Goal: Contribute content: Contribute content

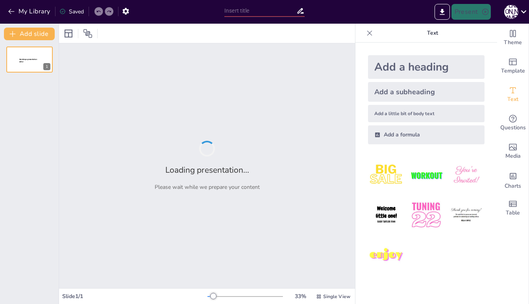
type input "Dimensional Analysis: Bridging Chemistry and Real-World Applications"
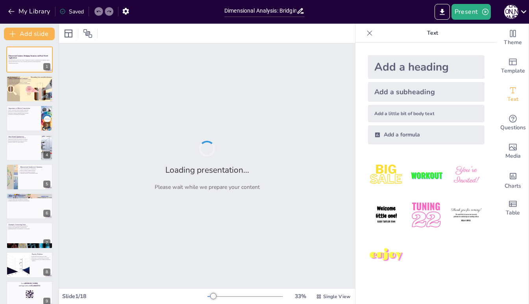
checkbox input "true"
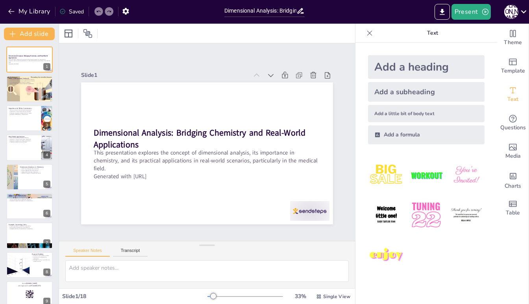
checkbox input "true"
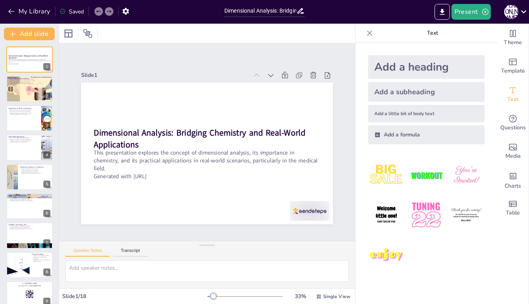
checkbox input "true"
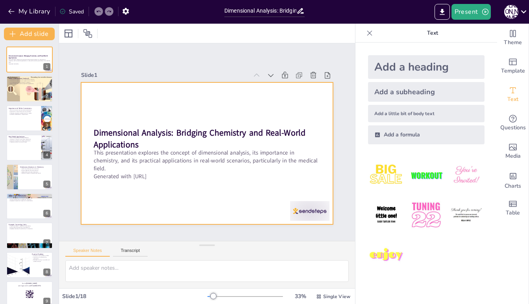
checkbox input "true"
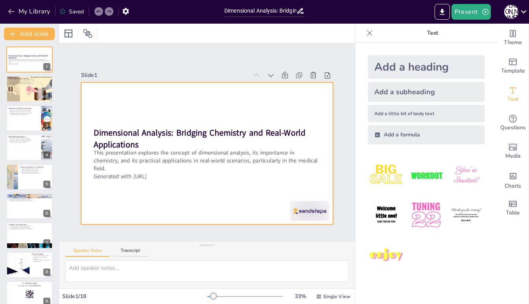
checkbox input "true"
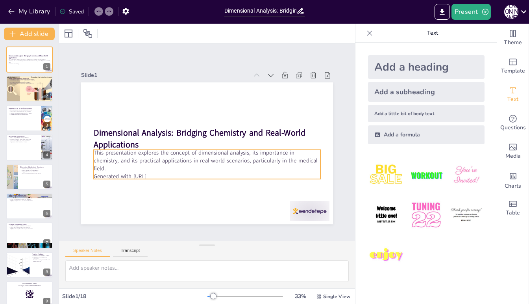
checkbox input "true"
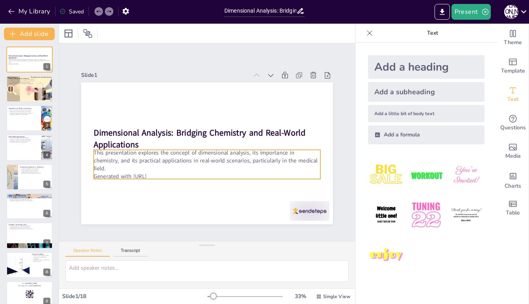
click at [243, 165] on p "This presentation explores the concept of dimensional analysis, its importance …" at bounding box center [207, 160] width 227 height 24
checkbox input "true"
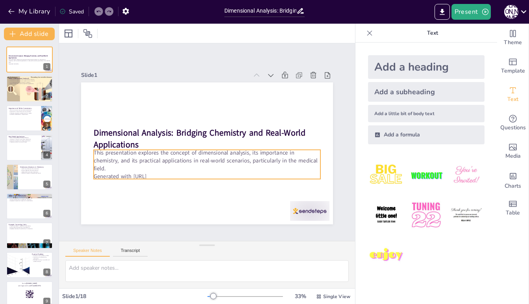
checkbox input "true"
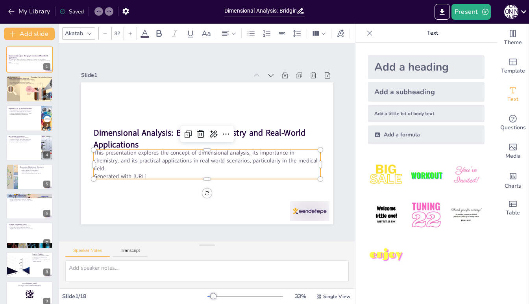
checkbox input "true"
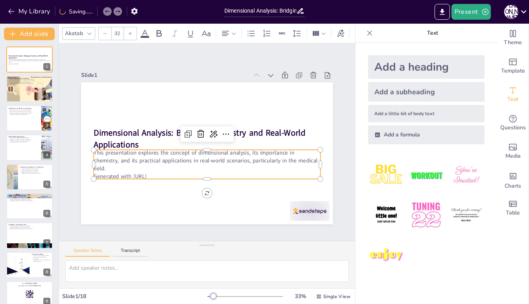
checkbox input "true"
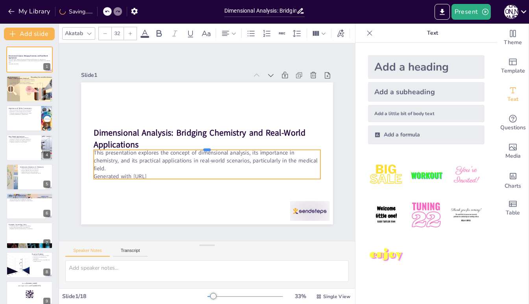
checkbox input "true"
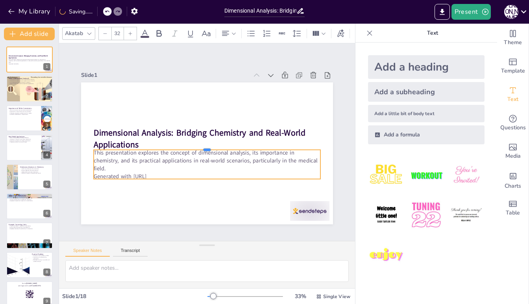
checkbox input "true"
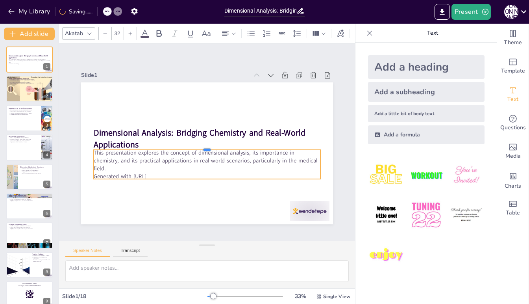
checkbox input "true"
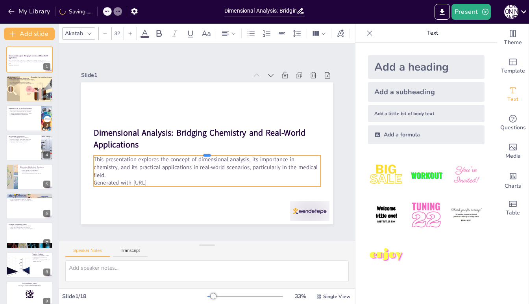
checkbox input "true"
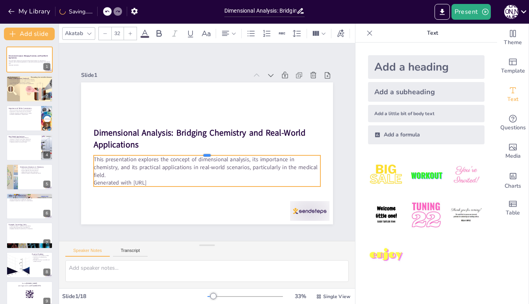
checkbox input "true"
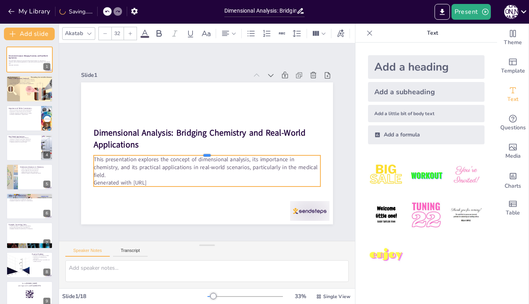
checkbox input "true"
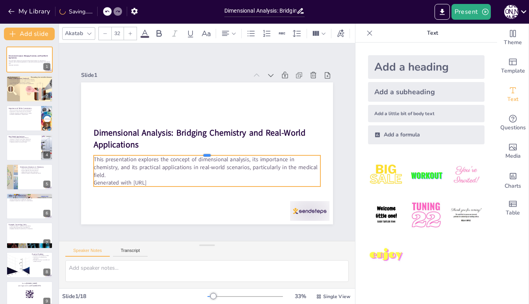
checkbox input "true"
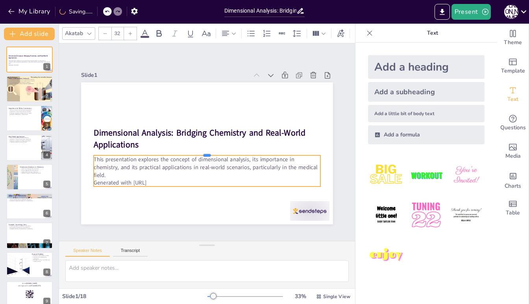
checkbox input "true"
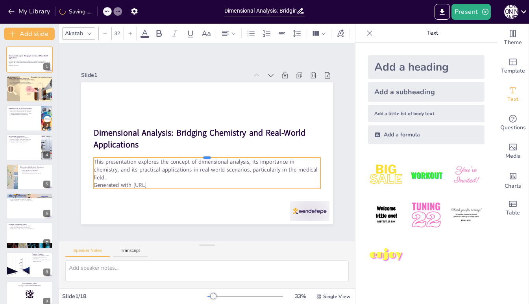
drag, startPoint x: 207, startPoint y: 148, endPoint x: 207, endPoint y: 156, distance: 7.9
click at [207, 156] on div at bounding box center [208, 154] width 226 height 30
checkbox input "true"
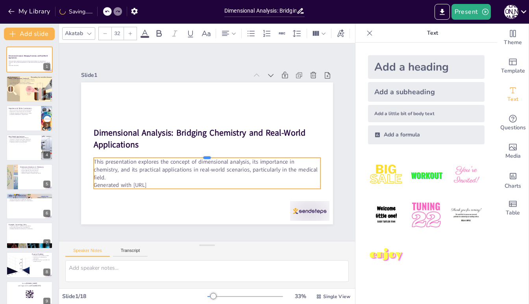
checkbox input "true"
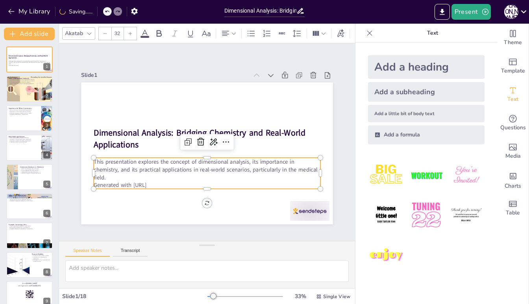
checkbox input "true"
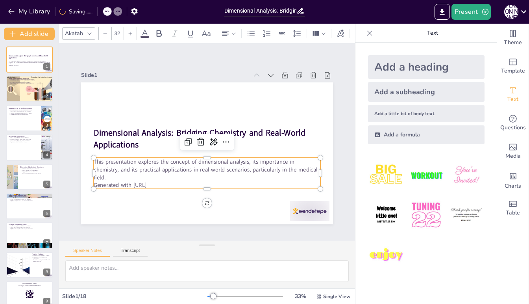
checkbox input "true"
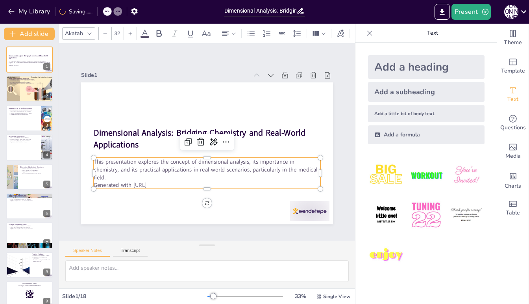
checkbox input "true"
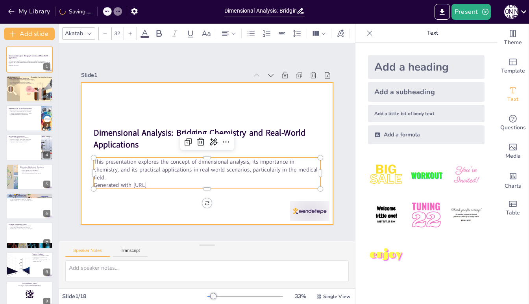
checkbox input "true"
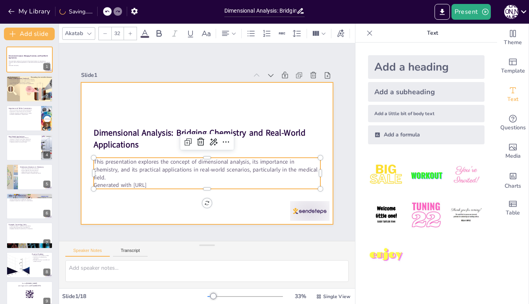
checkbox input "true"
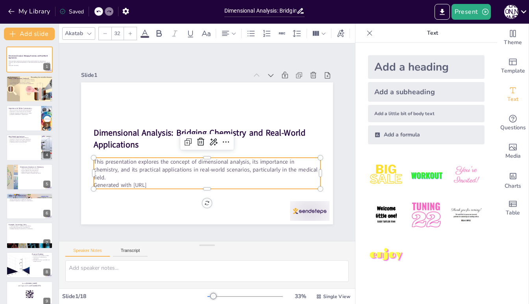
click at [427, 217] on img at bounding box center [426, 214] width 37 height 37
checkbox input "true"
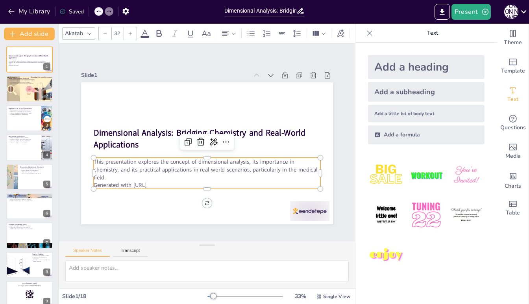
checkbox input "true"
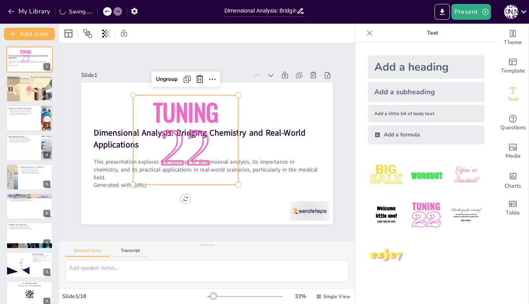
checkbox input "true"
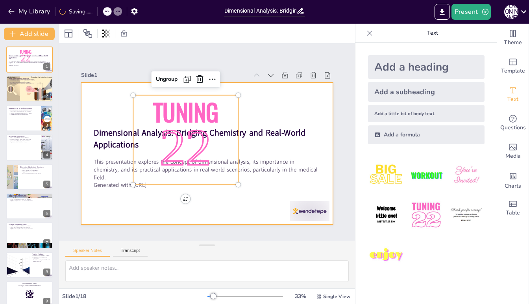
checkbox input "true"
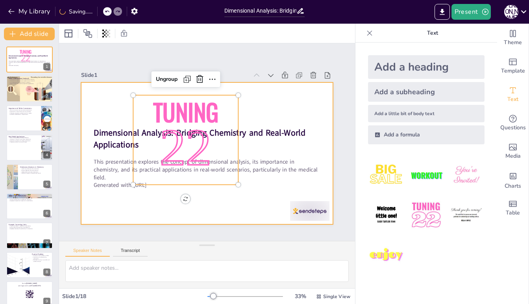
checkbox input "true"
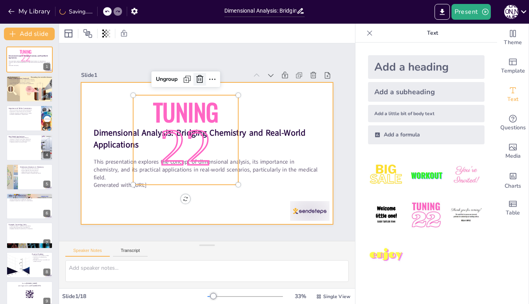
checkbox input "true"
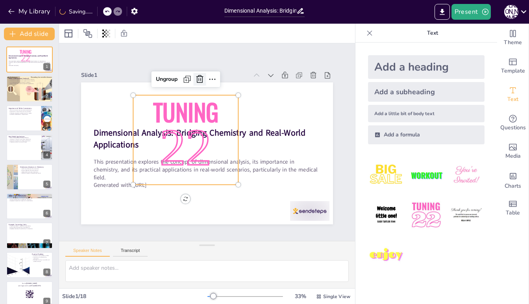
click at [228, 193] on icon at bounding box center [234, 199] width 12 height 12
checkbox input "true"
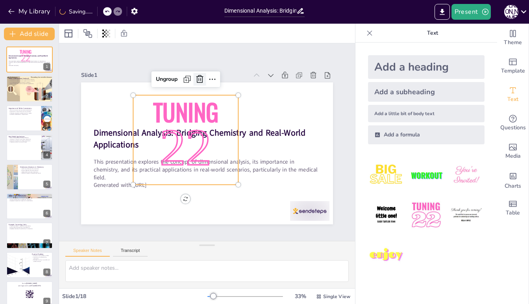
checkbox input "true"
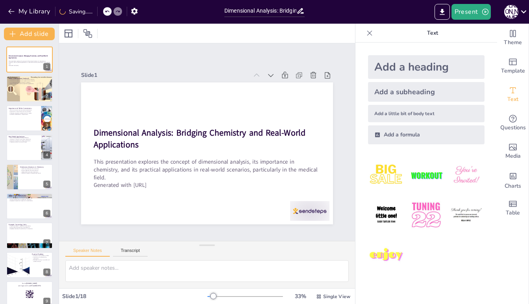
checkbox input "true"
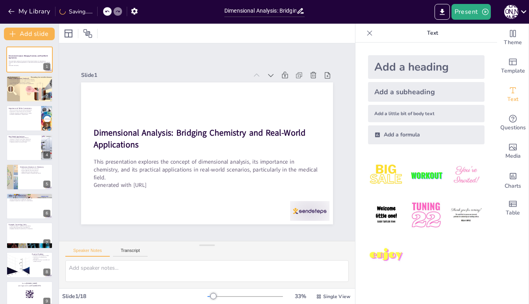
checkbox input "true"
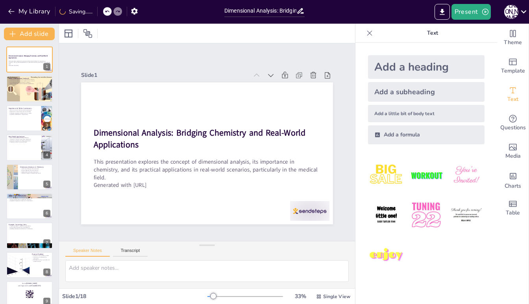
checkbox input "true"
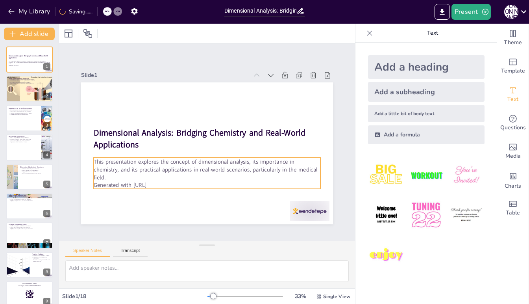
checkbox input "true"
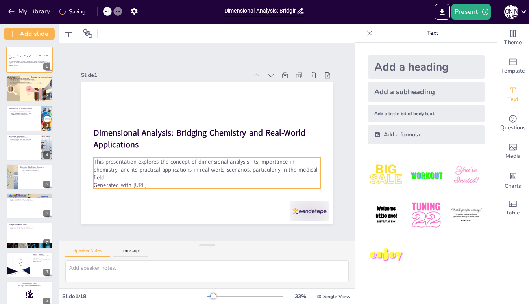
checkbox input "true"
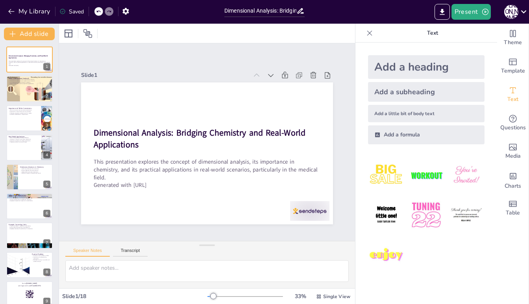
checkbox input "true"
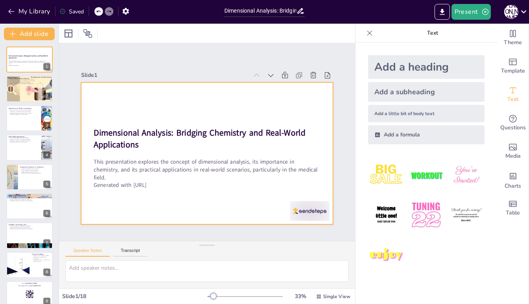
checkbox input "true"
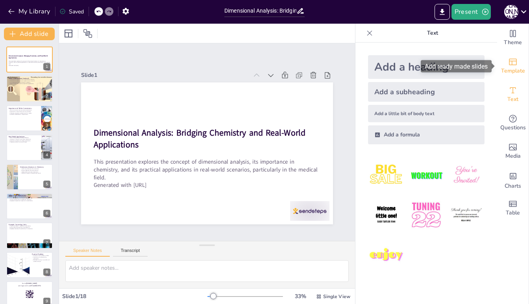
click at [512, 62] on icon "Add ready made slides" at bounding box center [512, 61] width 9 height 9
checkbox input "true"
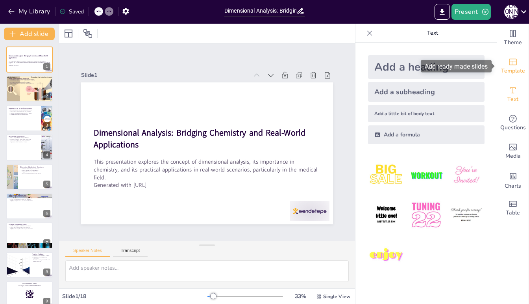
checkbox input "true"
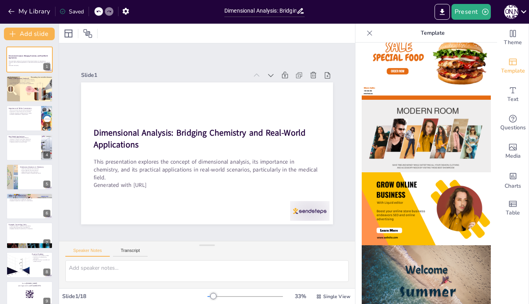
scroll to position [96, 0]
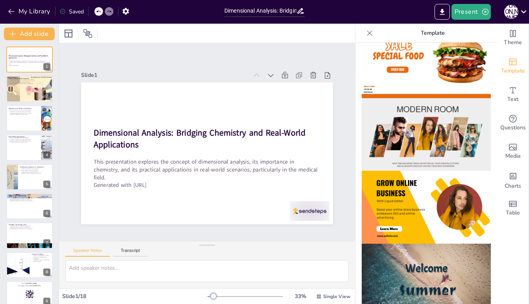
click at [422, 213] on img at bounding box center [426, 206] width 129 height 73
checkbox input "true"
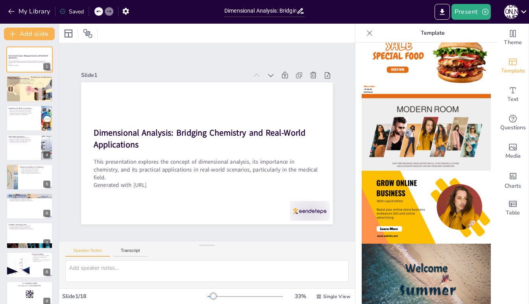
checkbox input "true"
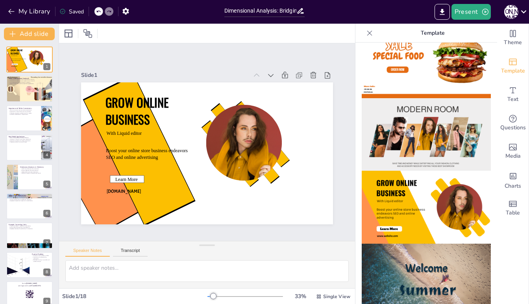
checkbox input "true"
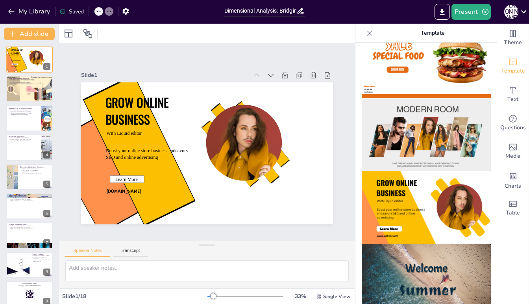
checkbox input "true"
click at [99, 12] on icon at bounding box center [98, 11] width 5 height 5
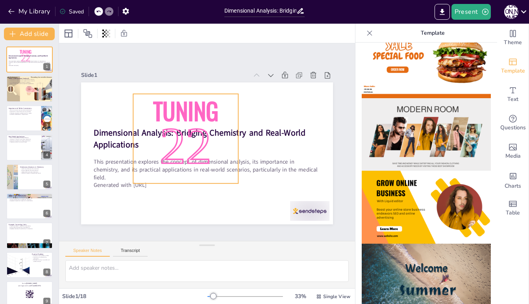
click at [196, 112] on p "22" at bounding box center [195, 159] width 126 height 123
click at [249, 178] on icon at bounding box center [255, 184] width 13 height 13
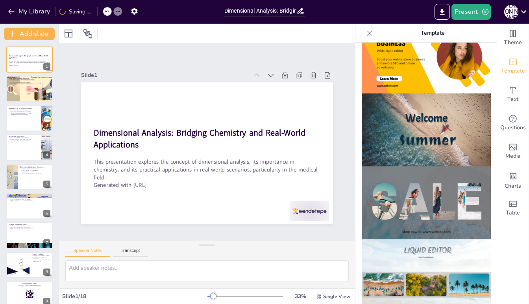
scroll to position [0, 0]
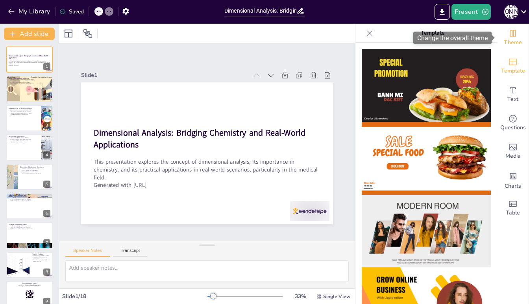
click at [512, 38] on span "Theme" at bounding box center [513, 42] width 18 height 9
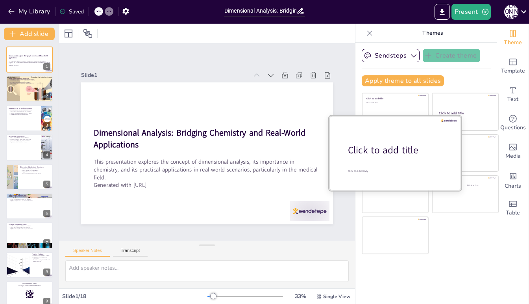
click at [413, 160] on div at bounding box center [395, 152] width 132 height 74
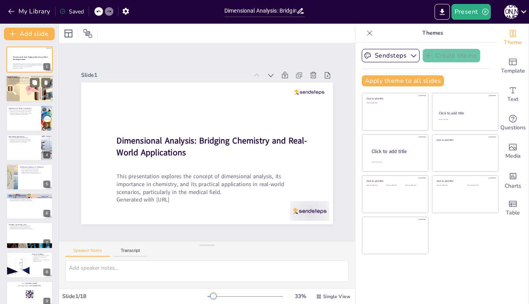
click at [24, 77] on p "What is Dimensional Analysis?" at bounding box center [29, 78] width 43 height 2
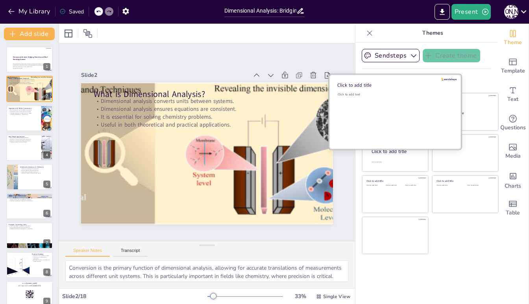
click at [391, 109] on div "Click to add text" at bounding box center [394, 116] width 113 height 49
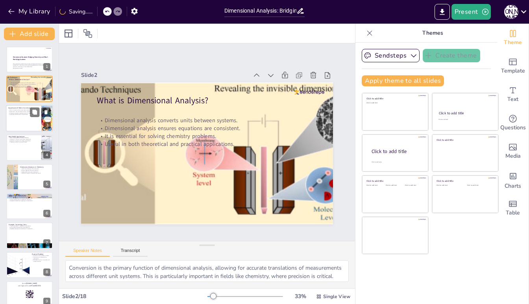
click at [35, 120] on div at bounding box center [29, 118] width 47 height 27
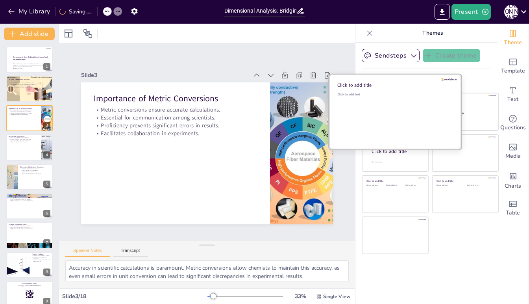
click at [404, 110] on div "Click to add text" at bounding box center [394, 116] width 113 height 49
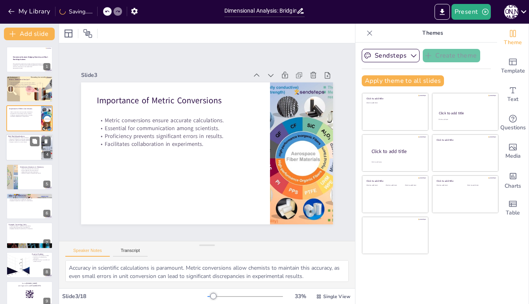
click at [33, 150] on div at bounding box center [29, 147] width 47 height 27
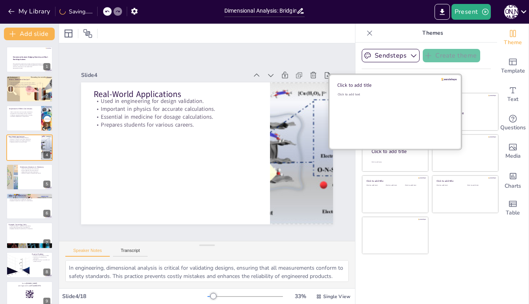
click at [387, 114] on div "Click to add text" at bounding box center [394, 116] width 113 height 49
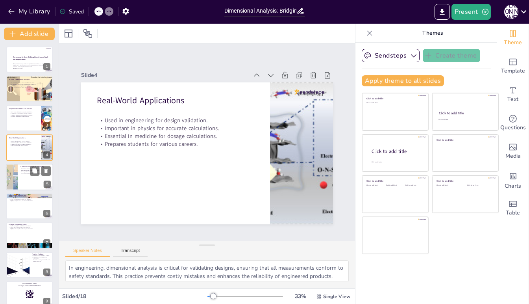
click at [26, 174] on div at bounding box center [29, 176] width 47 height 27
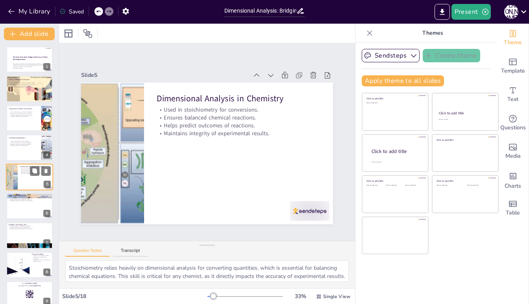
scroll to position [5, 0]
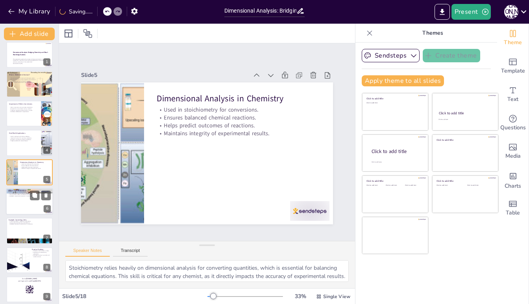
click at [25, 195] on p "Highlights importance of precision in calculations." at bounding box center [29, 196] width 43 height 2
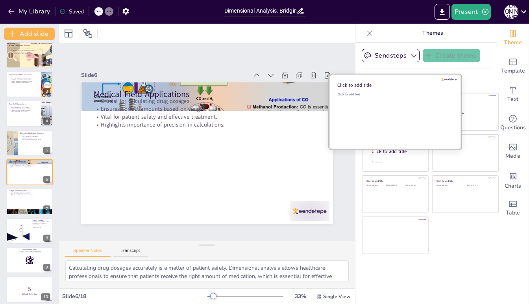
click at [379, 117] on div "Click to add text" at bounding box center [394, 116] width 113 height 49
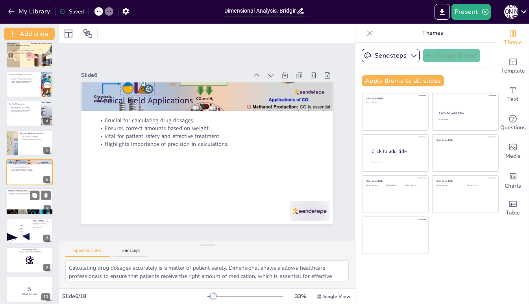
click at [26, 195] on div at bounding box center [29, 201] width 47 height 27
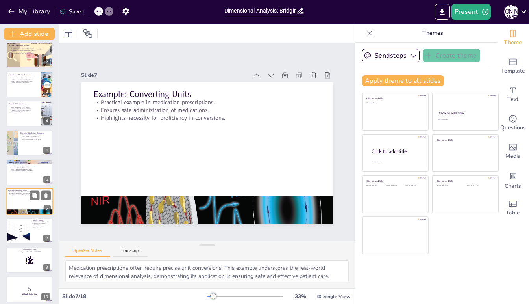
scroll to position [63, 0]
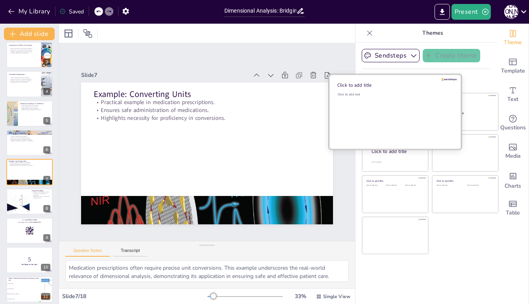
click at [384, 109] on div "Click to add text" at bounding box center [394, 116] width 113 height 49
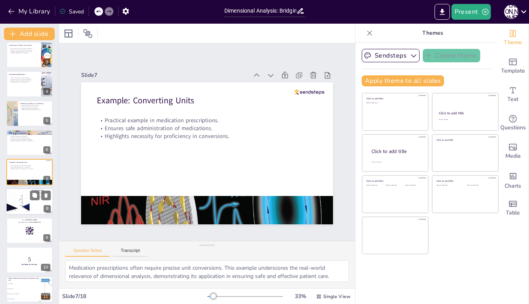
click at [21, 199] on div at bounding box center [17, 201] width 72 height 27
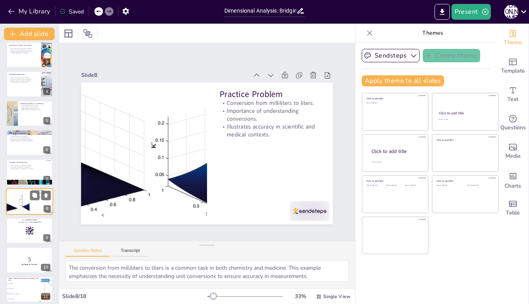
scroll to position [93, 0]
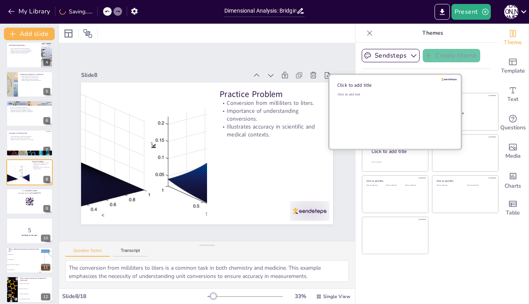
click at [380, 117] on div "Click to add text" at bounding box center [394, 116] width 113 height 49
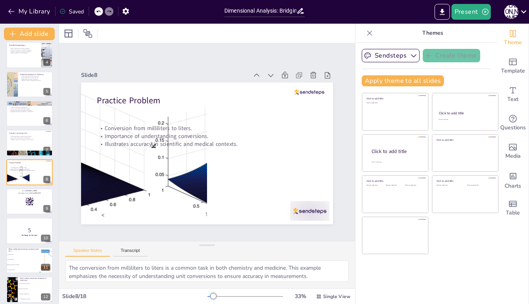
click at [97, 12] on icon at bounding box center [98, 12] width 4 height 2
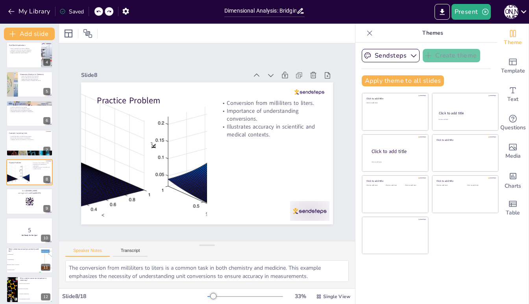
click at [97, 12] on icon at bounding box center [98, 12] width 4 height 2
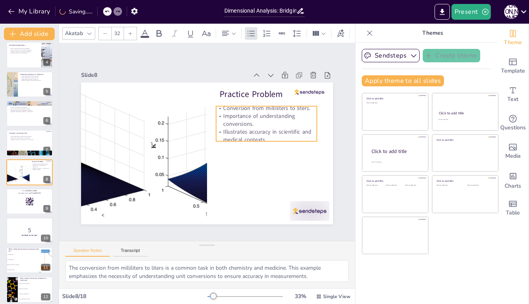
drag, startPoint x: 238, startPoint y: 121, endPoint x: 235, endPoint y: 125, distance: 5.6
click at [220, 159] on p "Importance of understanding conversions." at bounding box center [177, 198] width 85 height 79
click at [243, 127] on p "Importance of understanding conversions." at bounding box center [270, 120] width 101 height 16
click at [18, 202] on div at bounding box center [29, 201] width 47 height 27
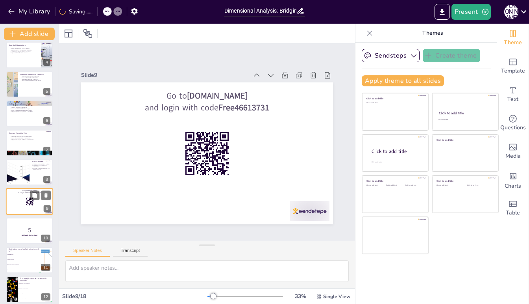
scroll to position [122, 0]
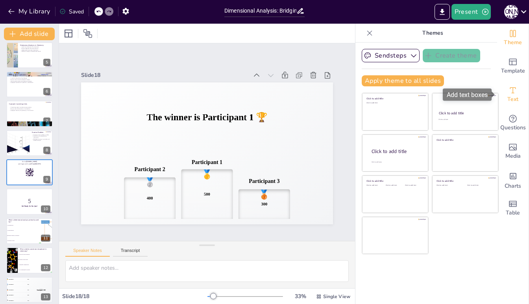
click at [519, 87] on div "Text" at bounding box center [512, 94] width 31 height 28
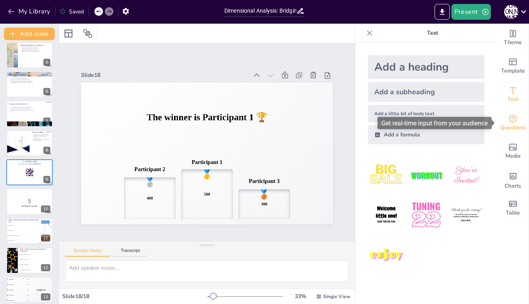
click at [515, 117] on icon "Get real-time input from your audience" at bounding box center [512, 118] width 9 height 9
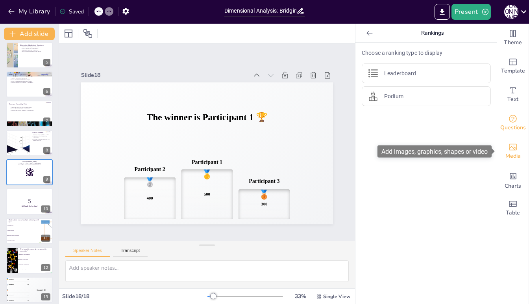
click at [513, 148] on icon "Add images, graphics, shapes or video" at bounding box center [512, 146] width 9 height 9
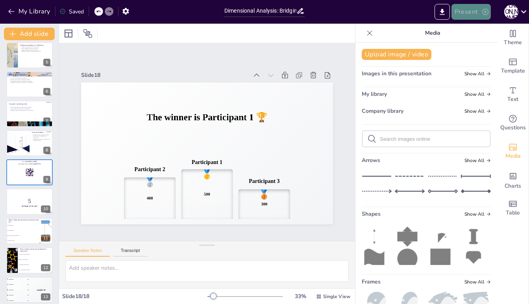
click at [468, 12] on button "Present" at bounding box center [471, 12] width 39 height 16
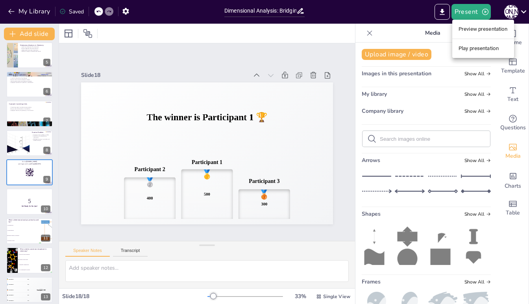
click at [478, 30] on li "Preview presentation" at bounding box center [483, 29] width 62 height 13
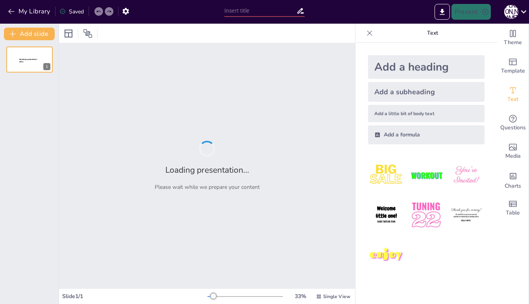
type input "Dimensional Analysis: Bridging Chemistry and Real-World Applications"
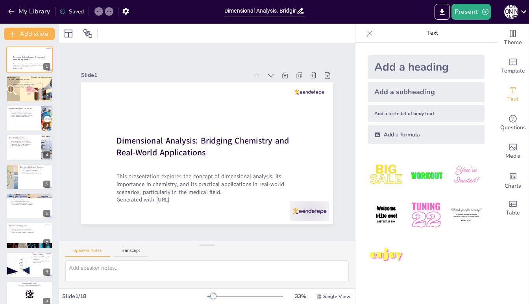
checkbox input "true"
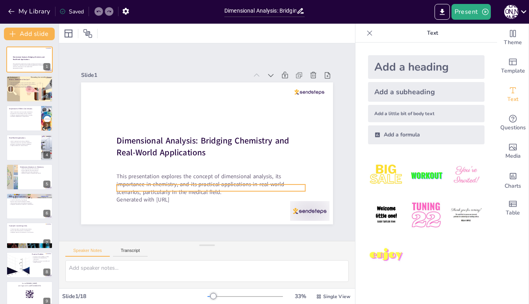
checkbox input "true"
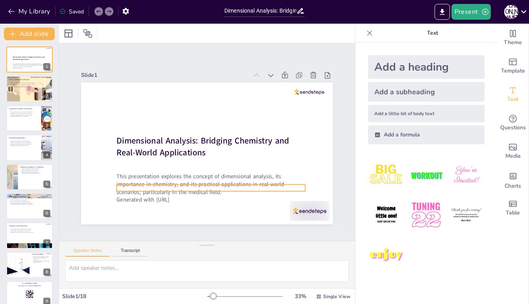
checkbox input "true"
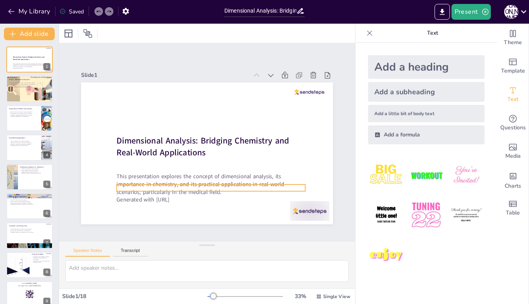
checkbox input "true"
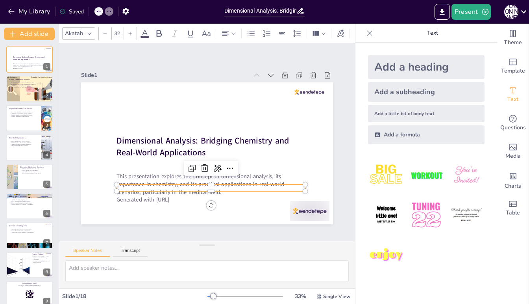
checkbox input "true"
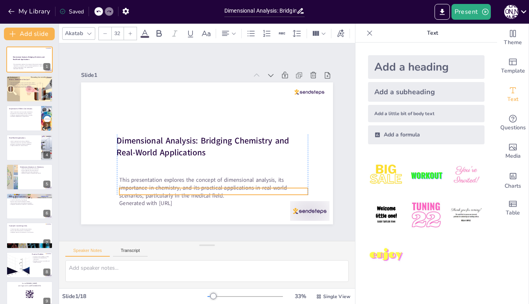
checkbox input "true"
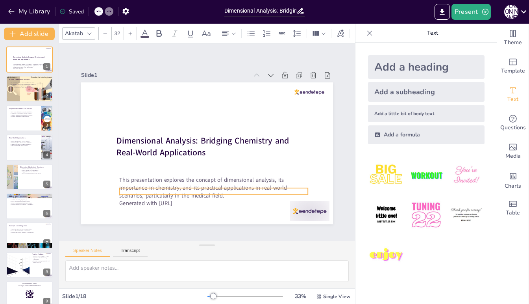
checkbox input "true"
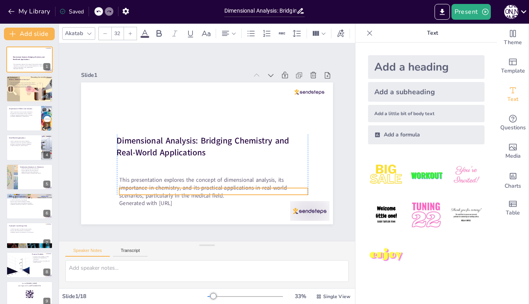
checkbox input "true"
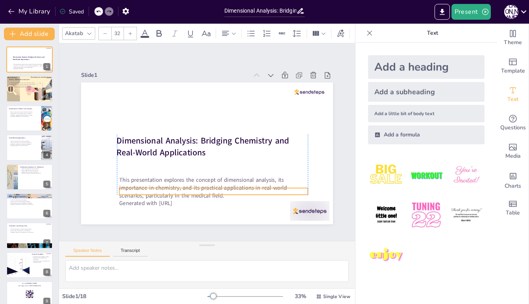
checkbox input "true"
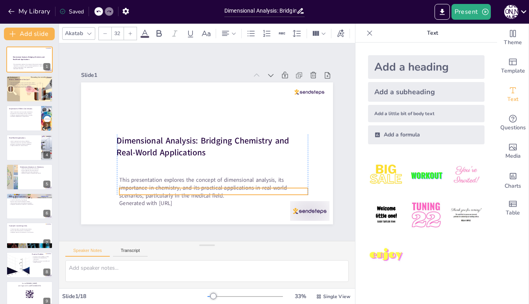
checkbox input "true"
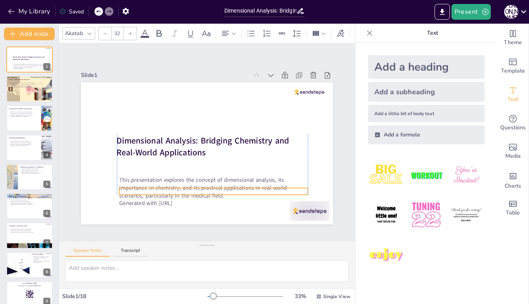
checkbox input "true"
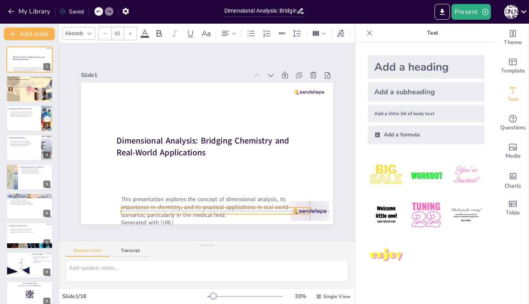
checkbox input "true"
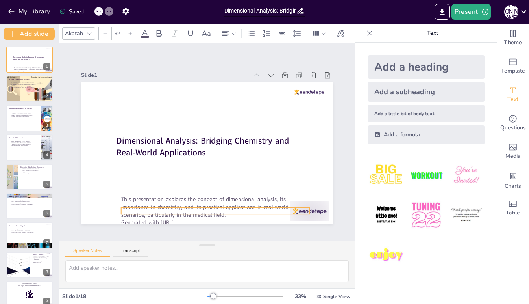
checkbox input "true"
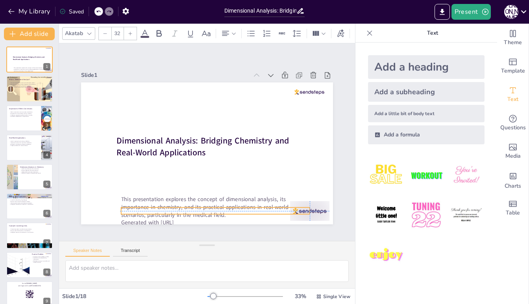
checkbox input "true"
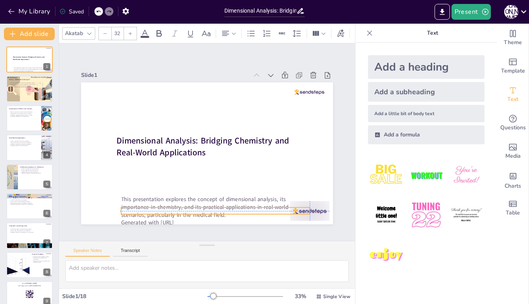
checkbox input "true"
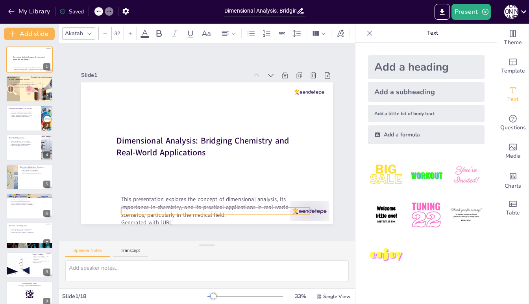
checkbox input "true"
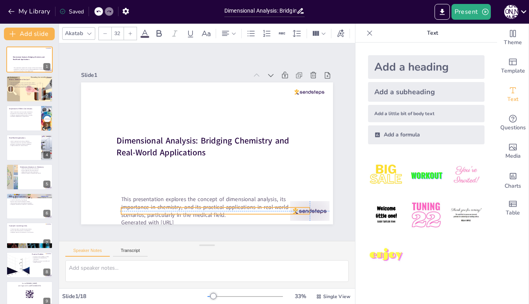
checkbox input "true"
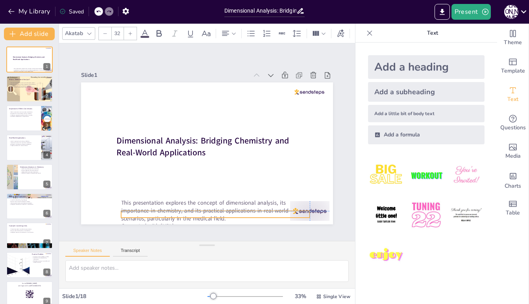
checkbox input "true"
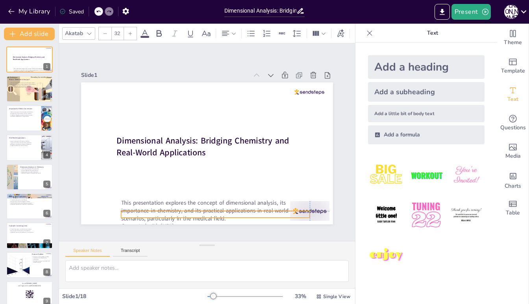
checkbox input "true"
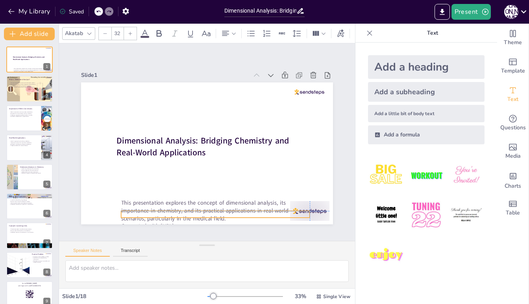
checkbox input "true"
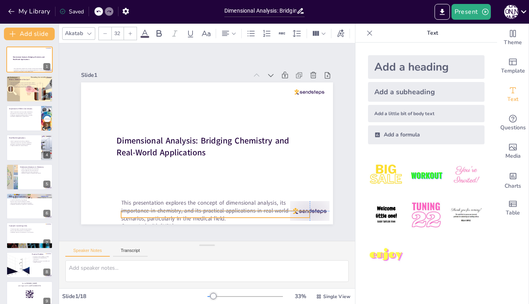
checkbox input "true"
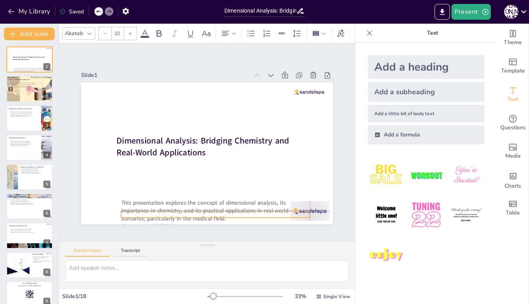
checkbox input "true"
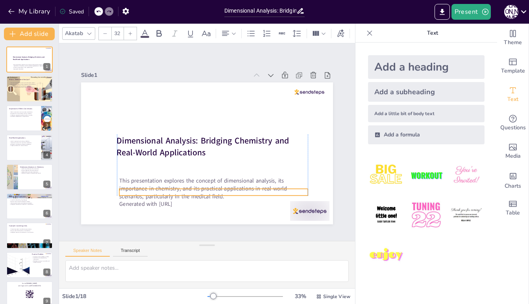
checkbox input "true"
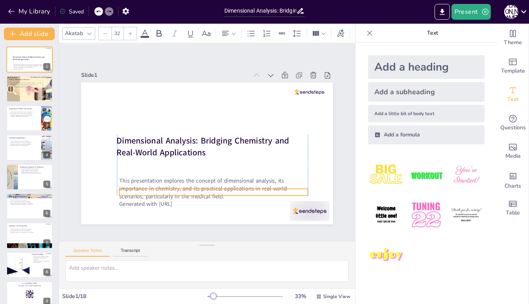
checkbox input "true"
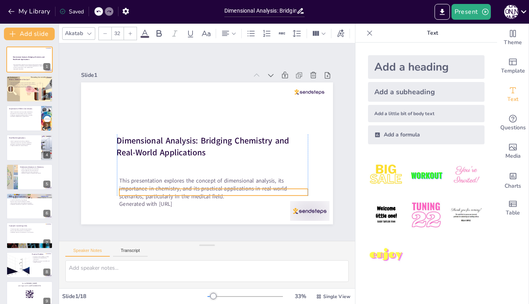
checkbox input "true"
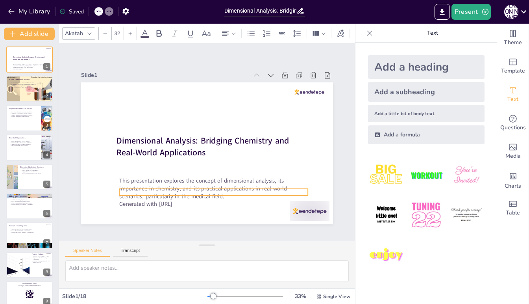
checkbox input "true"
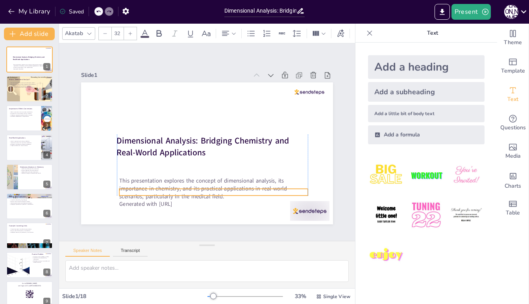
checkbox input "true"
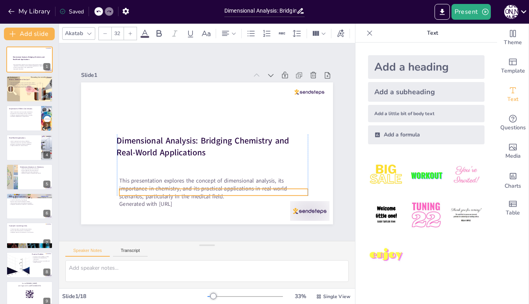
checkbox input "true"
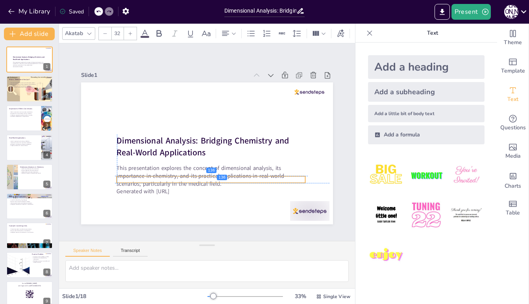
checkbox input "true"
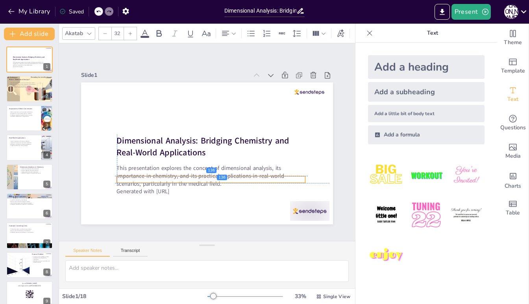
checkbox input "true"
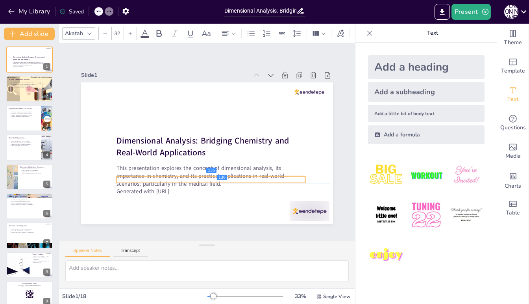
checkbox input "true"
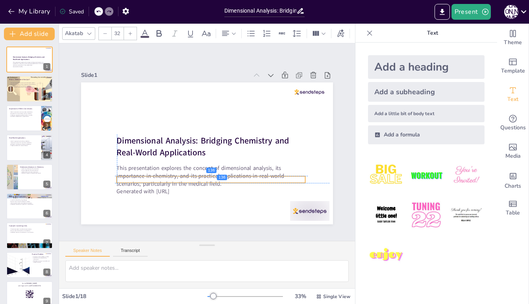
checkbox input "true"
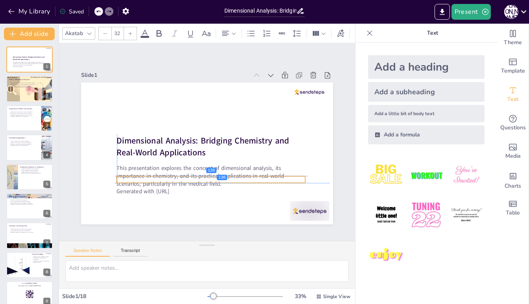
checkbox input "true"
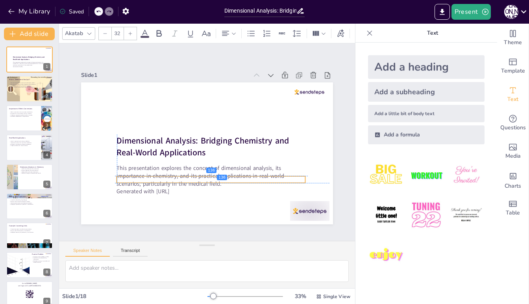
checkbox input "true"
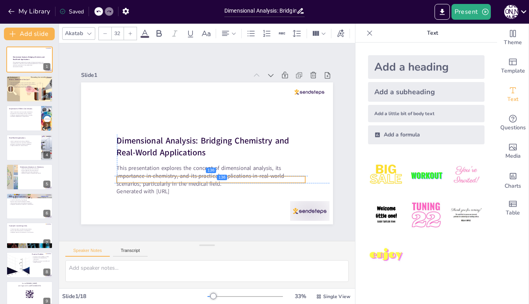
drag, startPoint x: 233, startPoint y: 186, endPoint x: 231, endPoint y: 177, distance: 9.0
click at [231, 177] on p "This presentation explores the concept of dimensional analysis, its importance …" at bounding box center [188, 170] width 156 height 144
checkbox input "true"
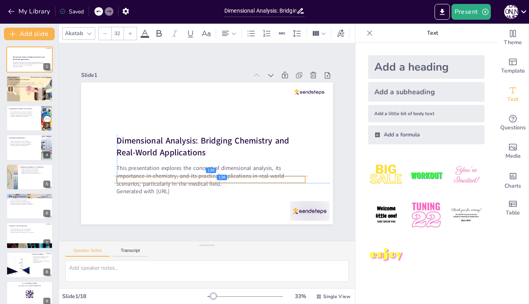
checkbox input "true"
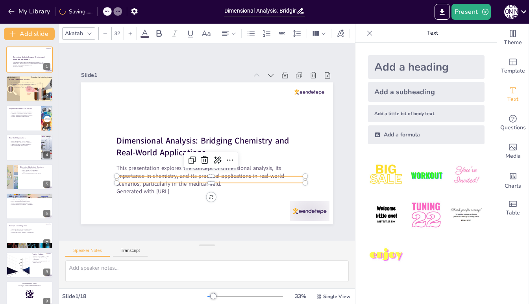
checkbox input "true"
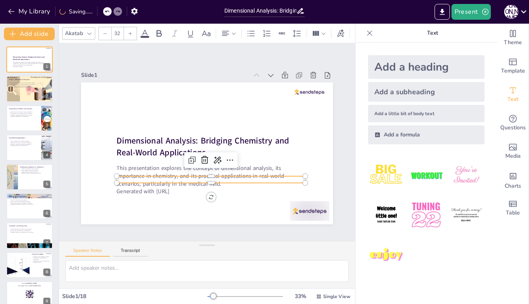
checkbox input "true"
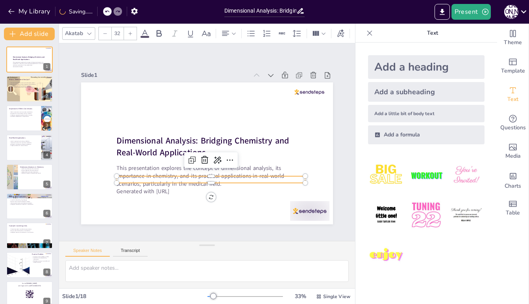
checkbox input "true"
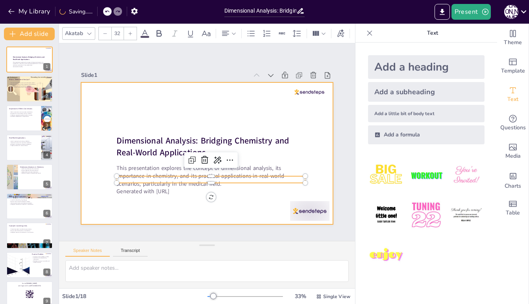
checkbox input "true"
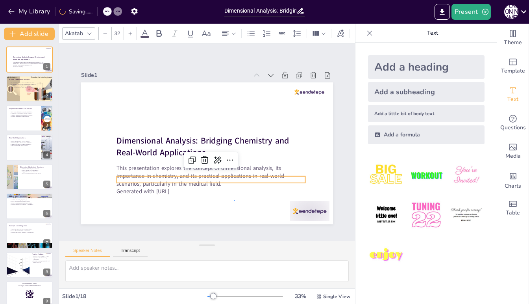
checkbox input "true"
click at [211, 181] on p "This presentation explores the concept of dimensional analysis, its importance …" at bounding box center [197, 174] width 182 height 98
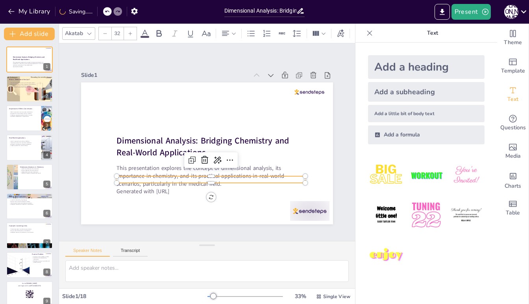
click at [211, 181] on p "This presentation explores the concept of dimensional analysis, its importance …" at bounding box center [200, 175] width 187 height 81
click at [224, 180] on p "This presentation explores the concept of dimensional analysis, its importance …" at bounding box center [174, 130] width 115 height 175
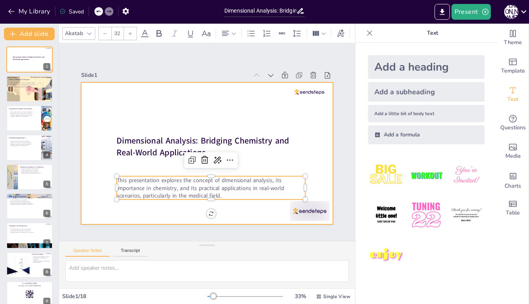
click at [175, 208] on div at bounding box center [198, 148] width 263 height 287
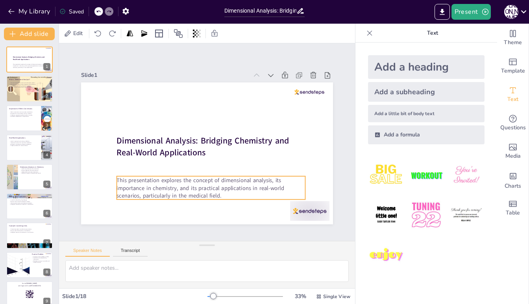
click at [173, 193] on p "This presentation explores the concept of dimensional analysis, its importance …" at bounding box center [162, 151] width 43 height 190
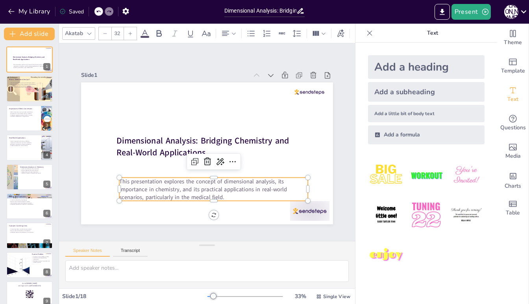
click at [216, 193] on p "This presentation explores the concept of dimensional analysis, its importance …" at bounding box center [167, 167] width 98 height 182
click at [232, 194] on p "This presentation explores the concept of dimensional analysis, its importance …" at bounding box center [173, 175] width 130 height 167
click at [183, 194] on p "This presentation explores the concept of dimensional analysis, its importance …" at bounding box center [161, 155] width 43 height 190
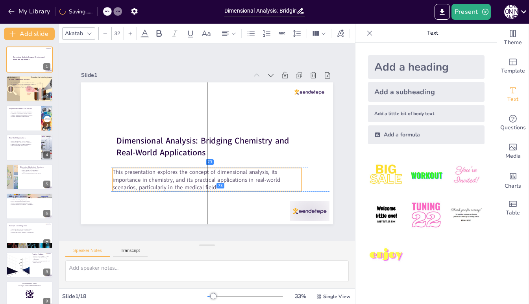
drag, startPoint x: 232, startPoint y: 194, endPoint x: 222, endPoint y: 182, distance: 15.7
click at [181, 183] on p "This presentation explores the concept of dimensional analysis, its importance …" at bounding box center [170, 142] width 24 height 189
click at [191, 180] on p "This presentation explores the concept of dimensional analysis, its importance …" at bounding box center [169, 146] width 43 height 190
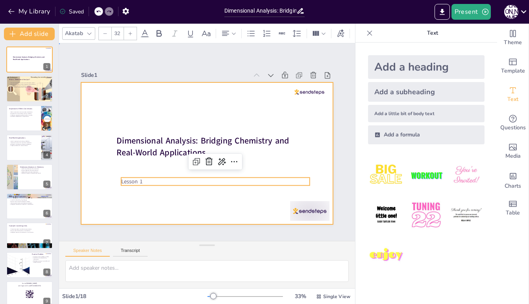
click at [258, 200] on div at bounding box center [200, 150] width 287 height 263
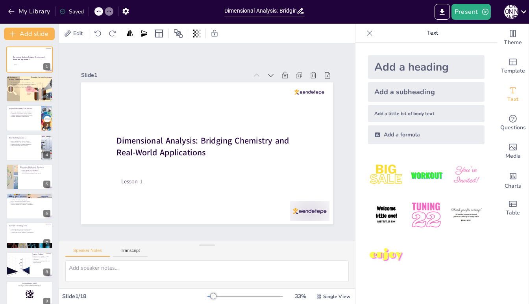
click at [474, 4] on div "Present J D" at bounding box center [419, 12] width 220 height 24
click at [469, 10] on button "Present" at bounding box center [471, 12] width 39 height 16
click at [469, 31] on li "Preview presentation" at bounding box center [483, 29] width 62 height 13
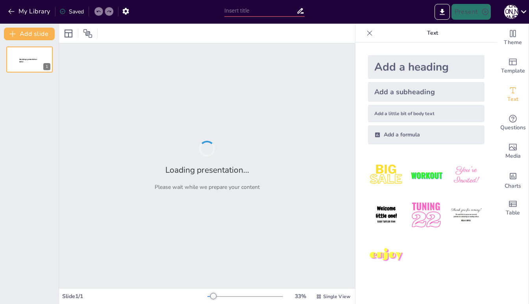
type input "Dimensional Analysis: Bridging Chemistry and Real-World Applications"
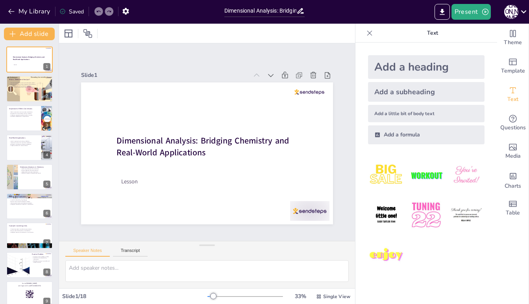
checkbox input "true"
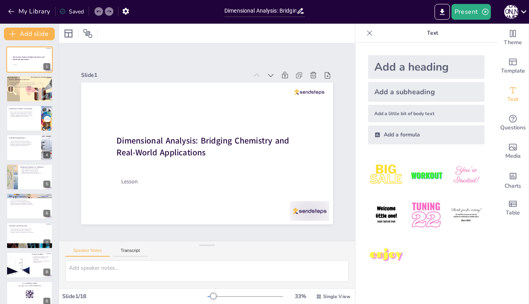
type textarea "Conversion is the primary function of dimensional analysis, allowing for accura…"
checkbox input "true"
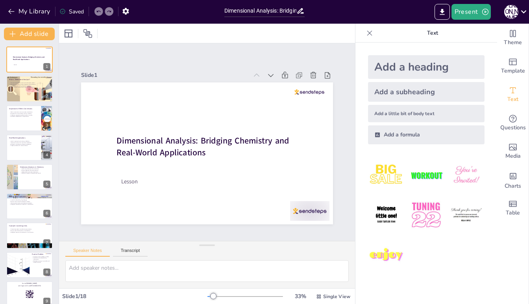
checkbox input "true"
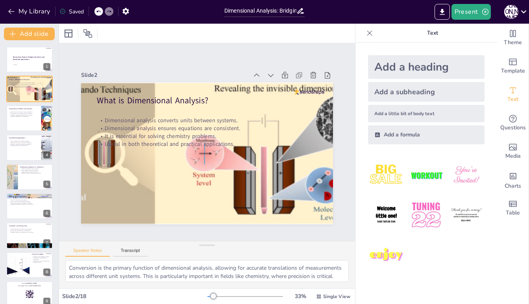
checkbox input "true"
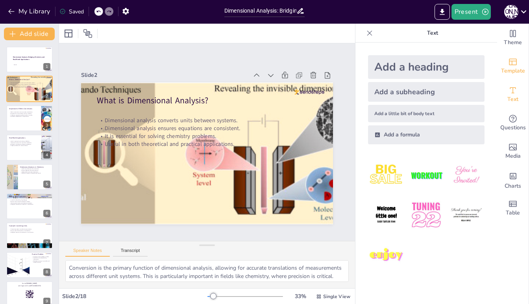
checkbox input "true"
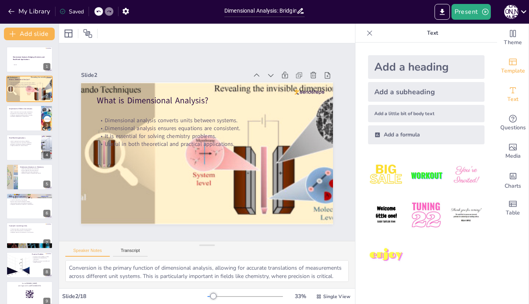
checkbox input "true"
